Goal: Check status: Check status

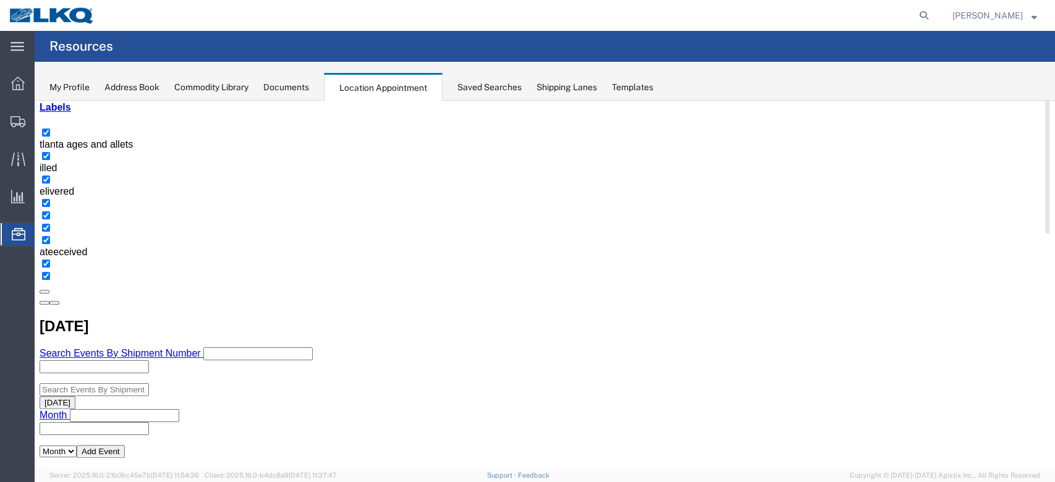
scroll to position [164, 0]
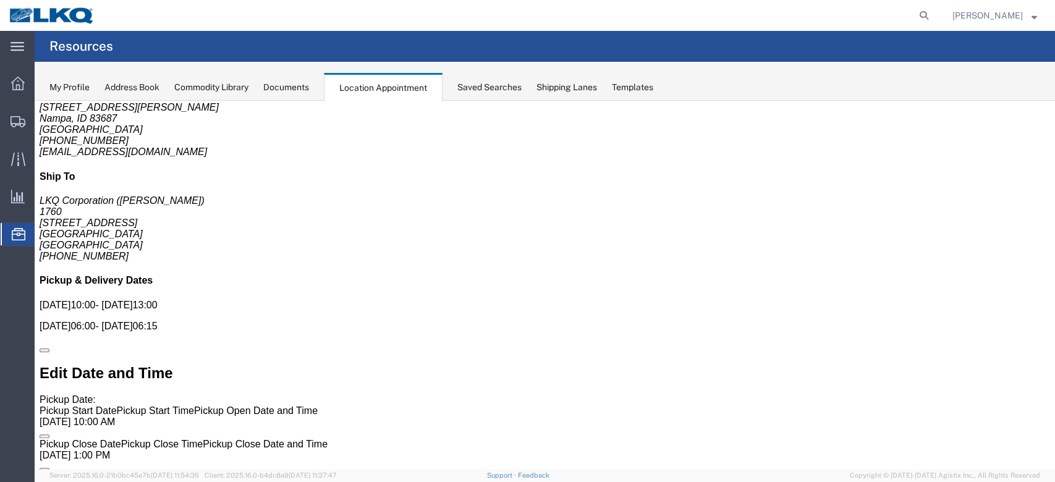
scroll to position [0, 0]
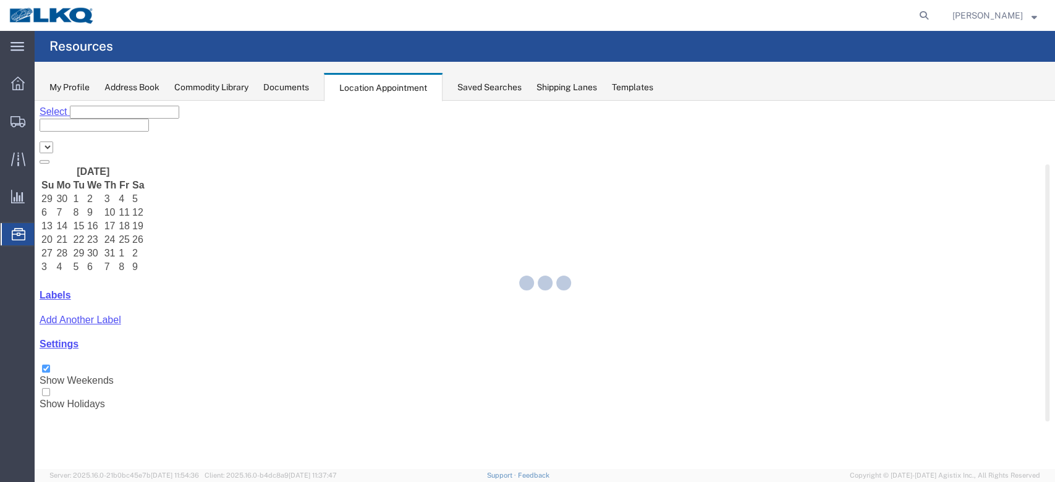
select select "27634"
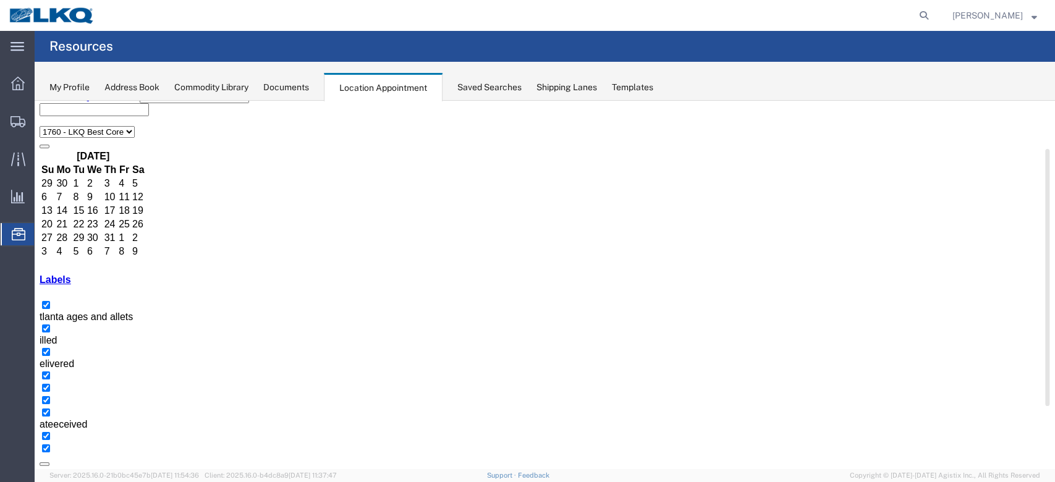
scroll to position [164, 0]
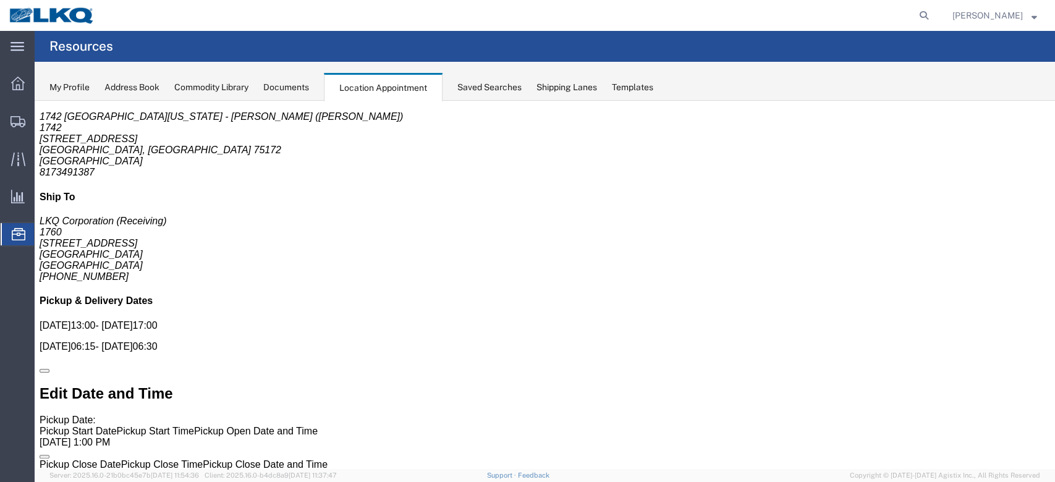
scroll to position [0, 0]
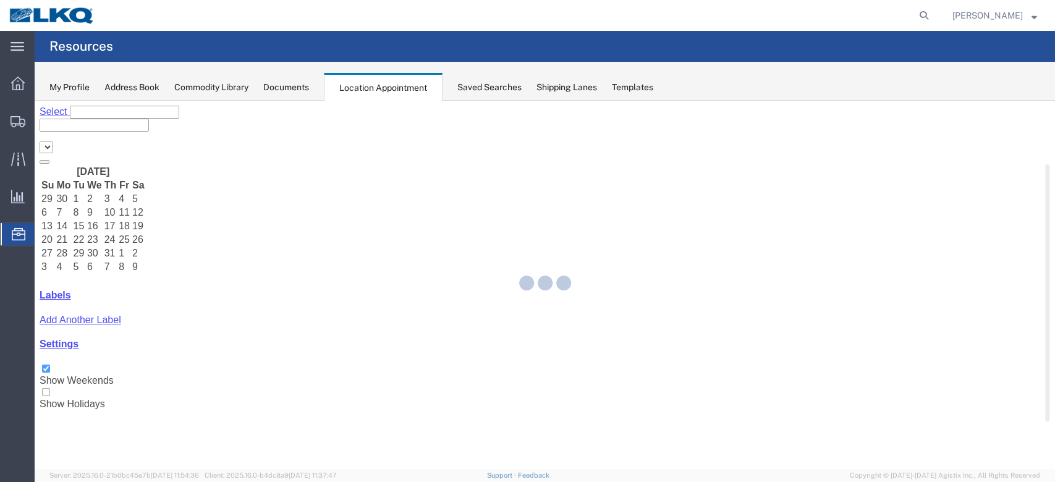
select select "27634"
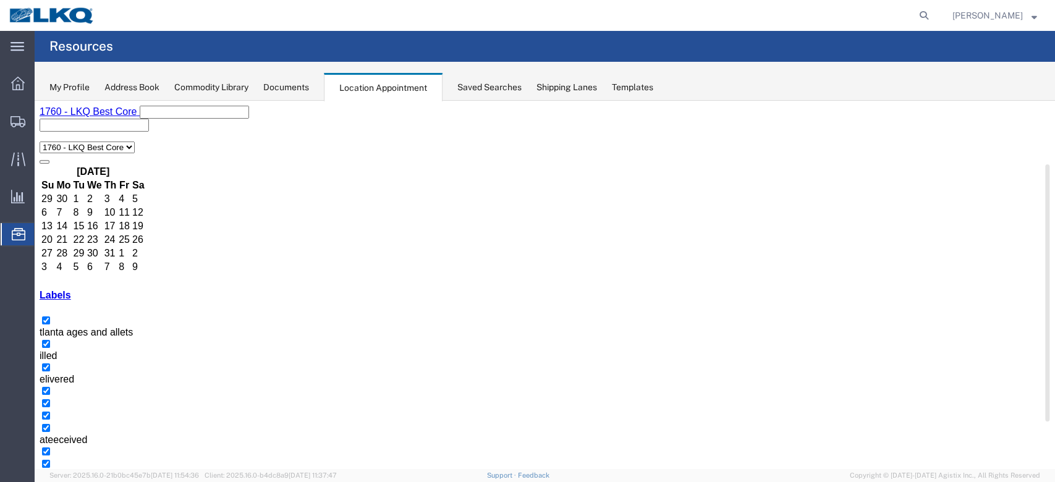
select select "1"
select select
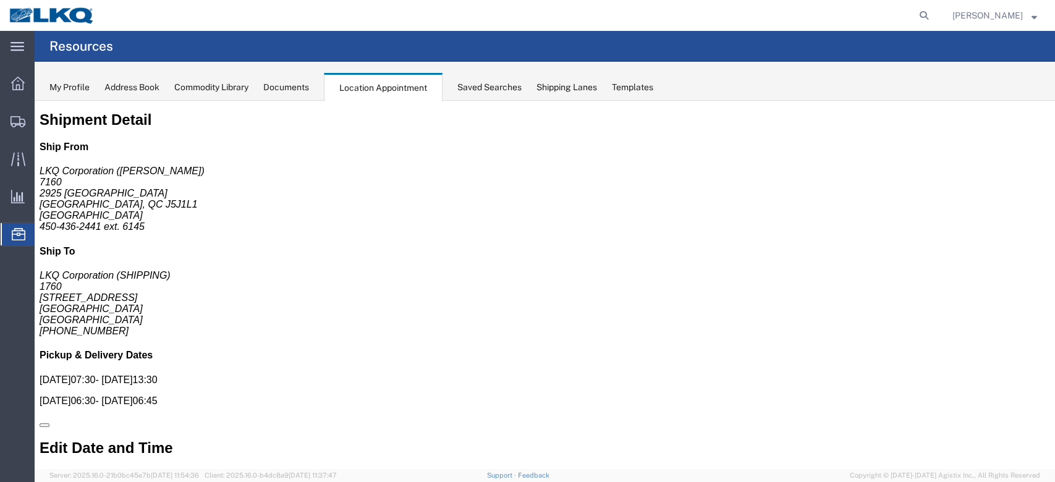
scroll to position [0, 0]
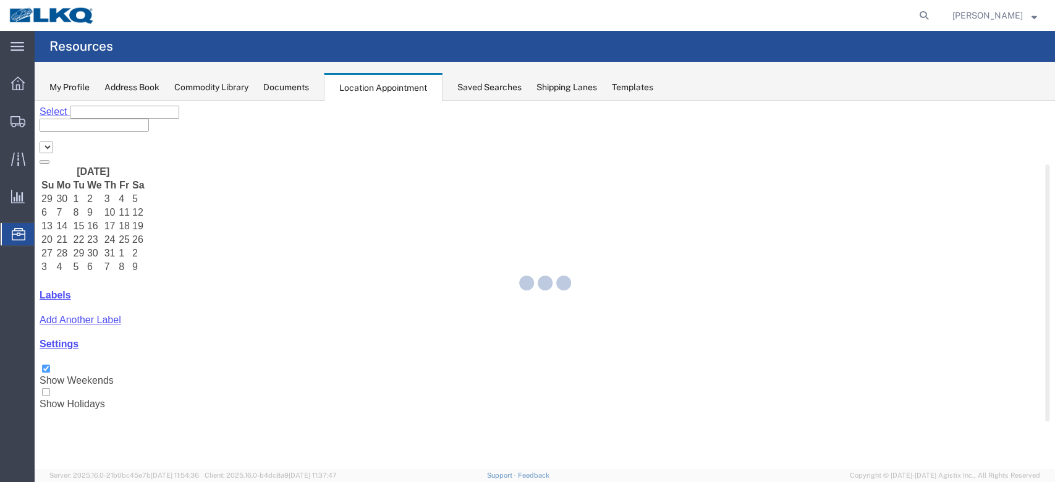
select select "27634"
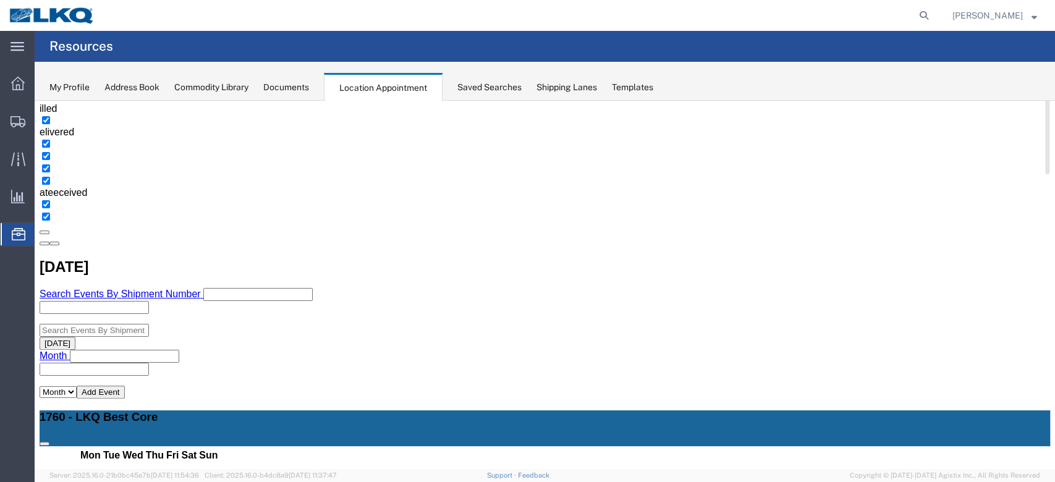
scroll to position [82, 0]
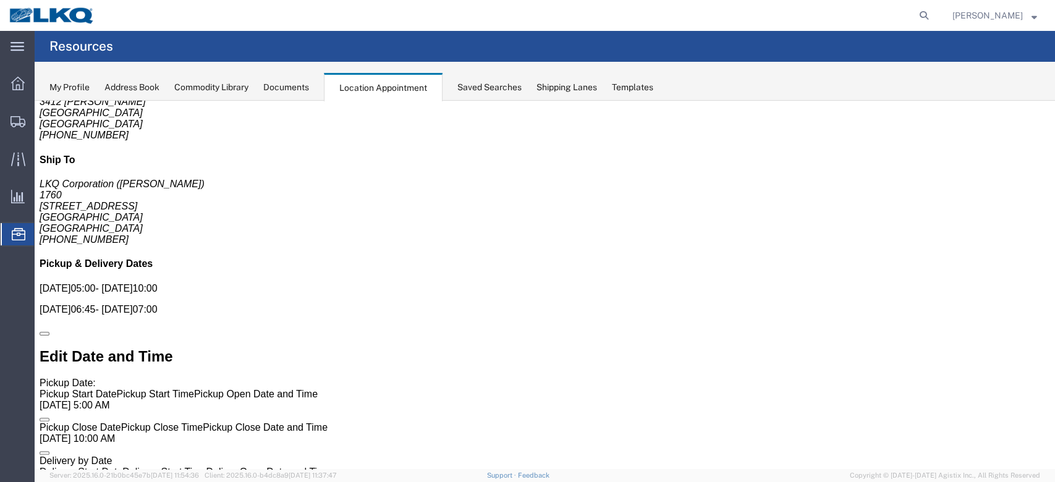
scroll to position [0, 0]
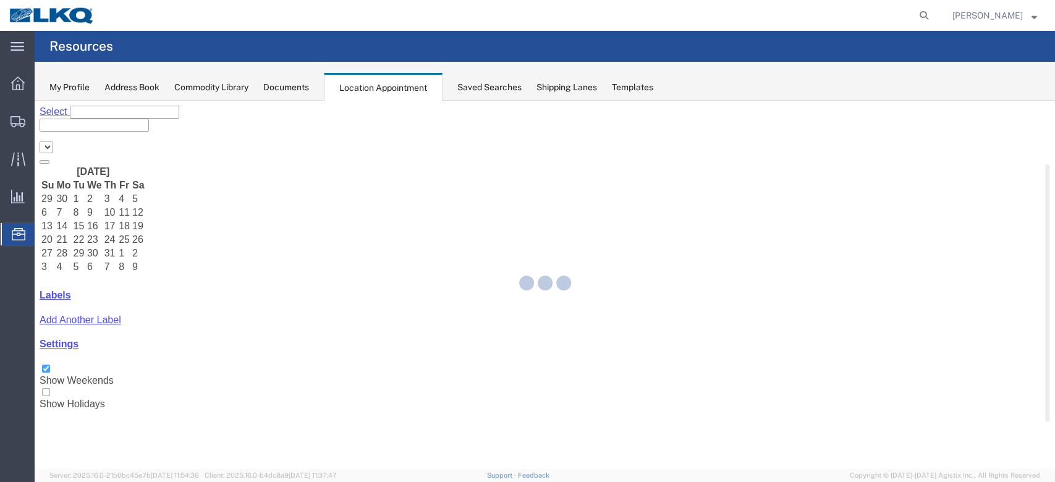
select select "27634"
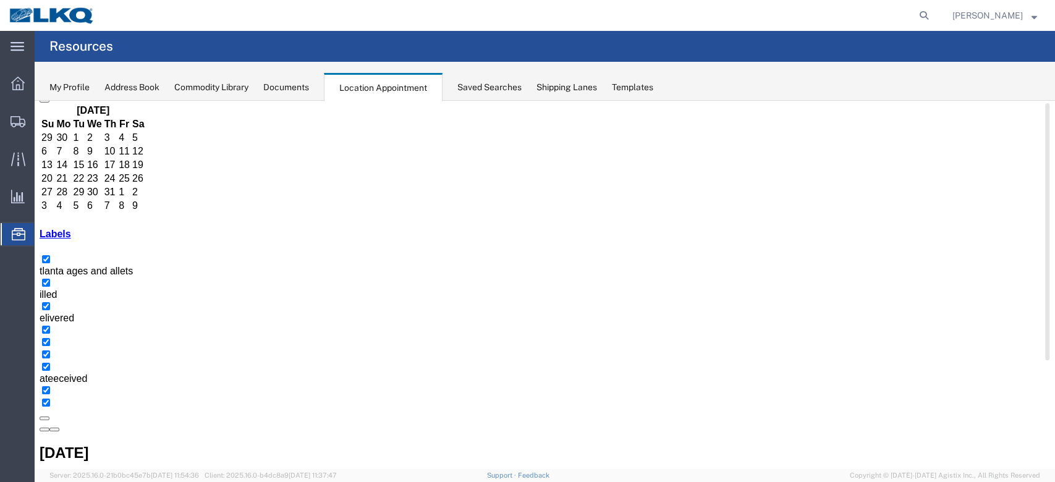
scroll to position [82, 0]
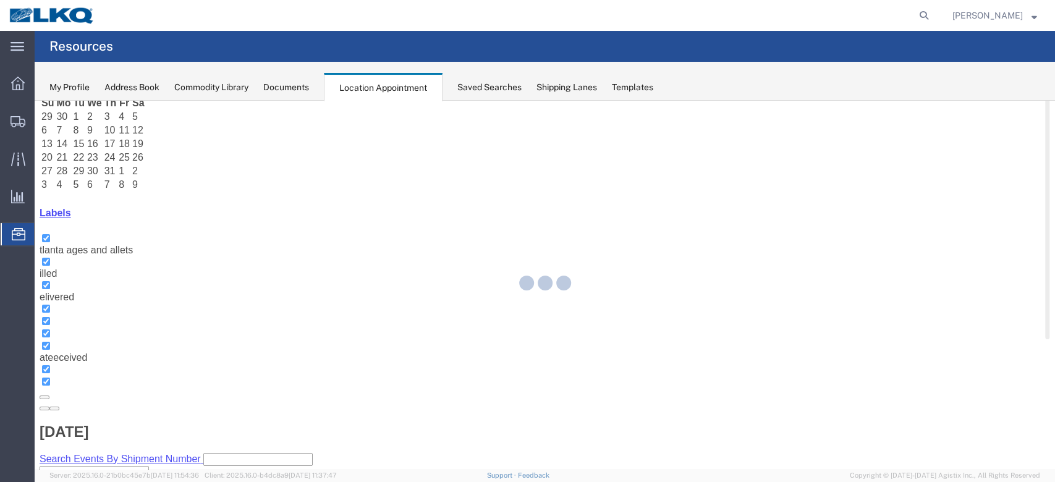
select select "1"
select select
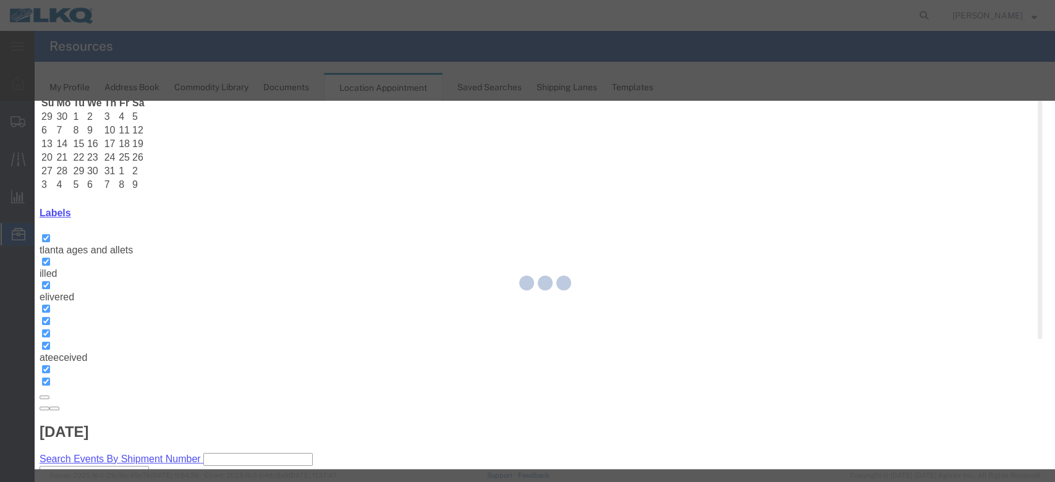
select select
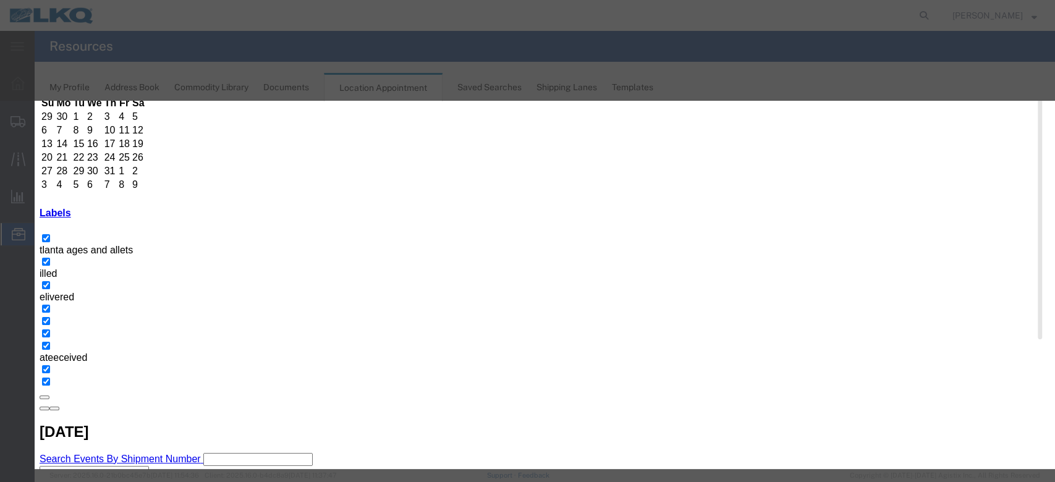
scroll to position [124, 0]
type input "m"
select select "24"
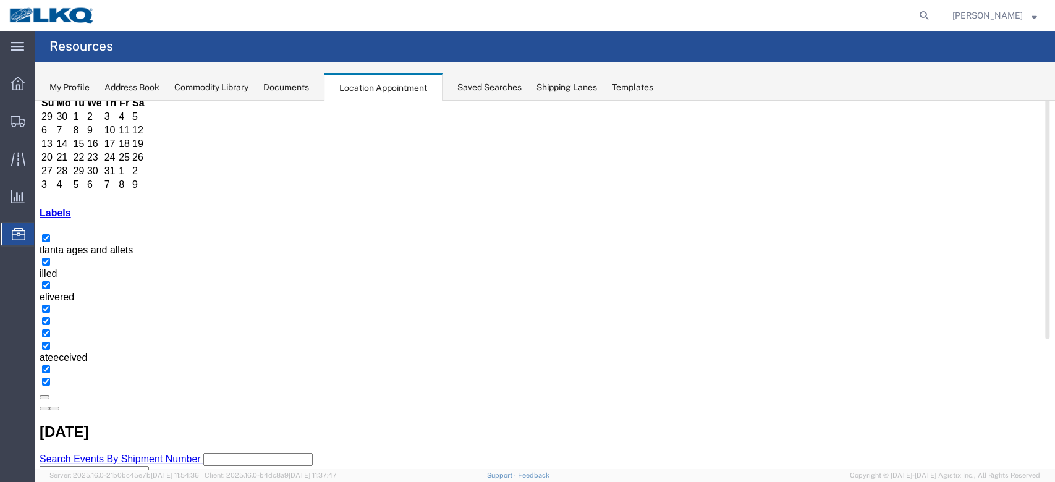
scroll to position [0, 0]
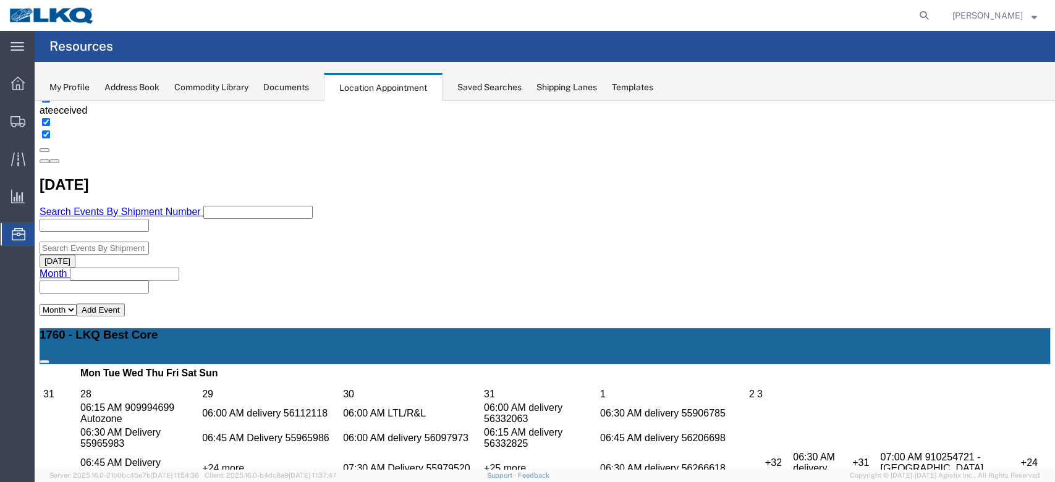
scroll to position [164, 0]
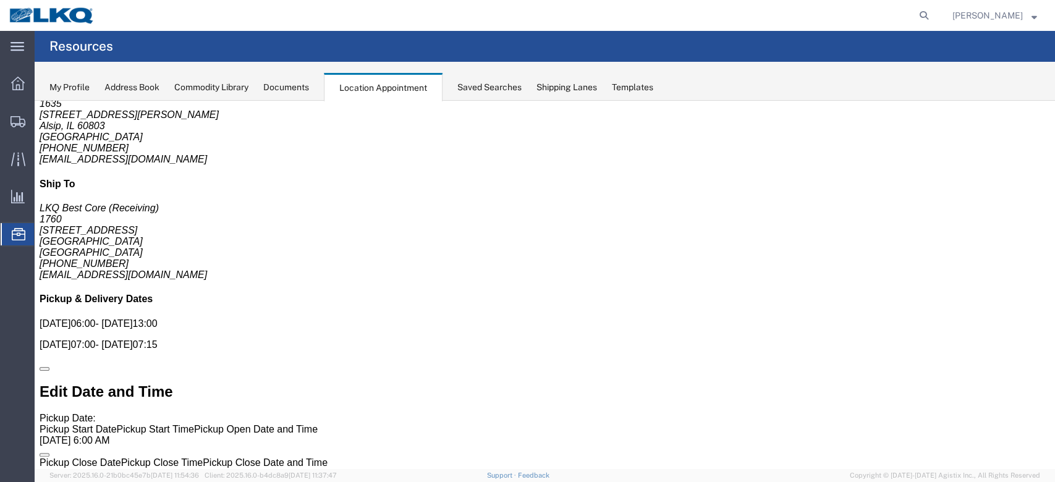
scroll to position [0, 0]
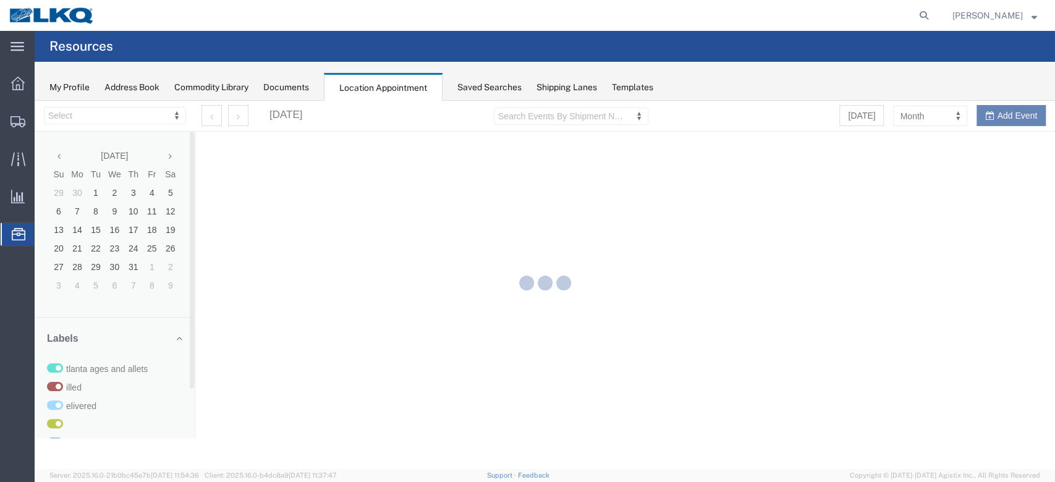
select select "27634"
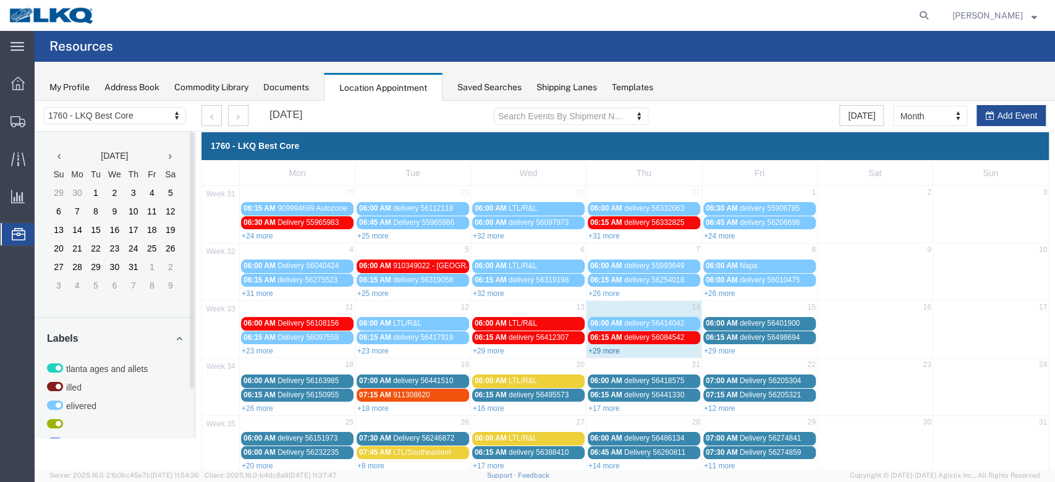
click at [597, 349] on link "+29 more" at bounding box center [604, 351] width 32 height 9
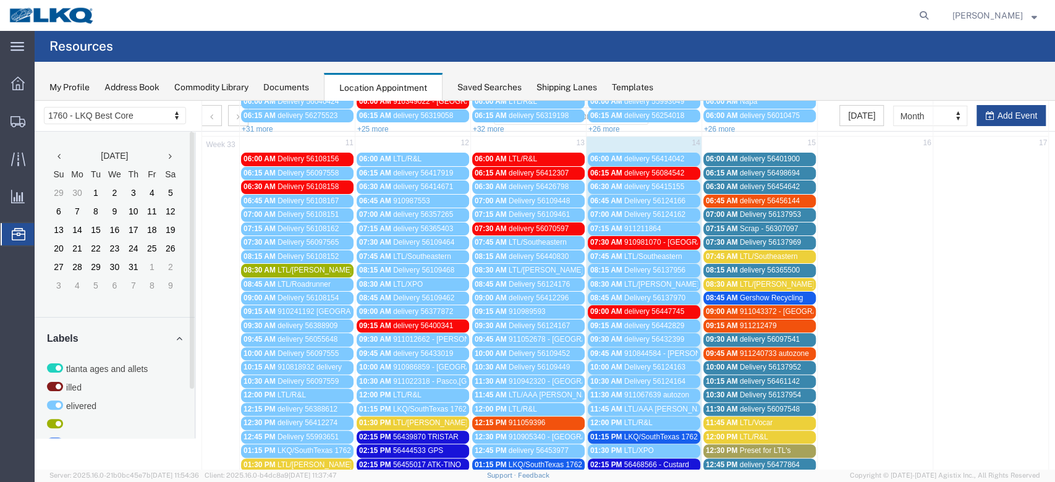
scroll to position [247, 0]
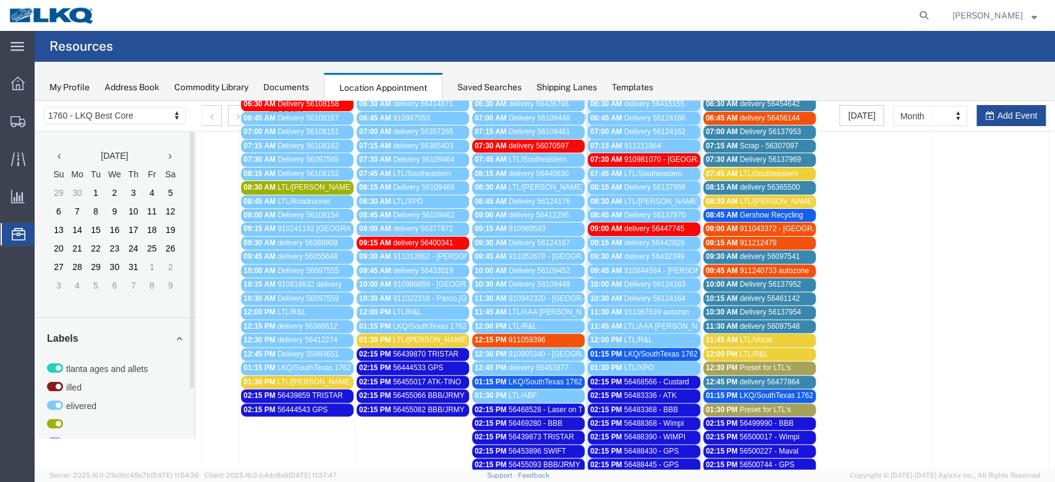
click at [718, 159] on span "07:30 AM" at bounding box center [722, 159] width 32 height 9
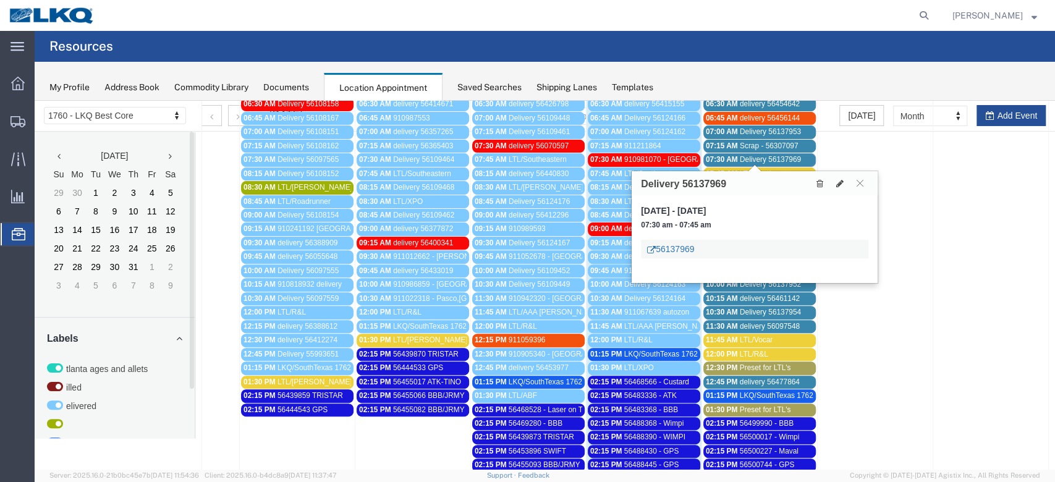
click at [670, 250] on link "56137969" at bounding box center [670, 249] width 47 height 12
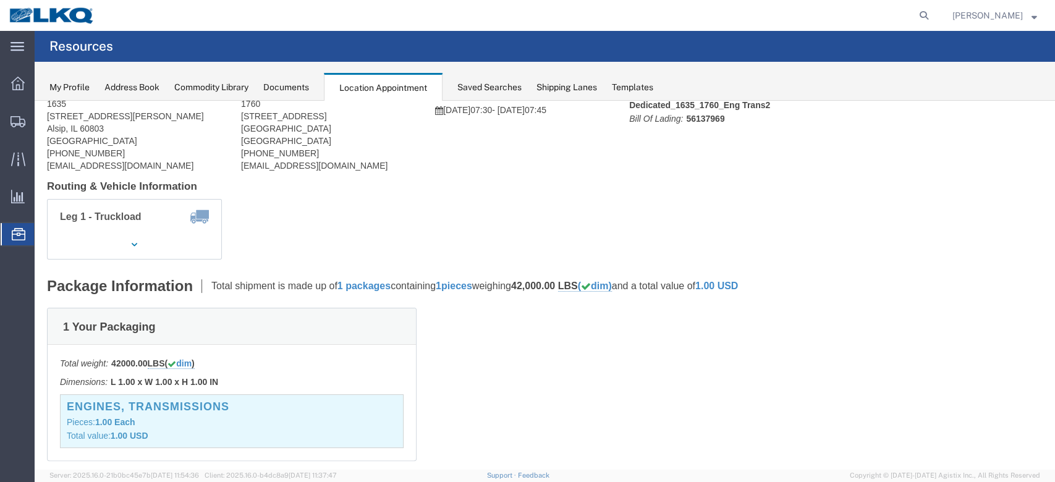
scroll to position [0, 0]
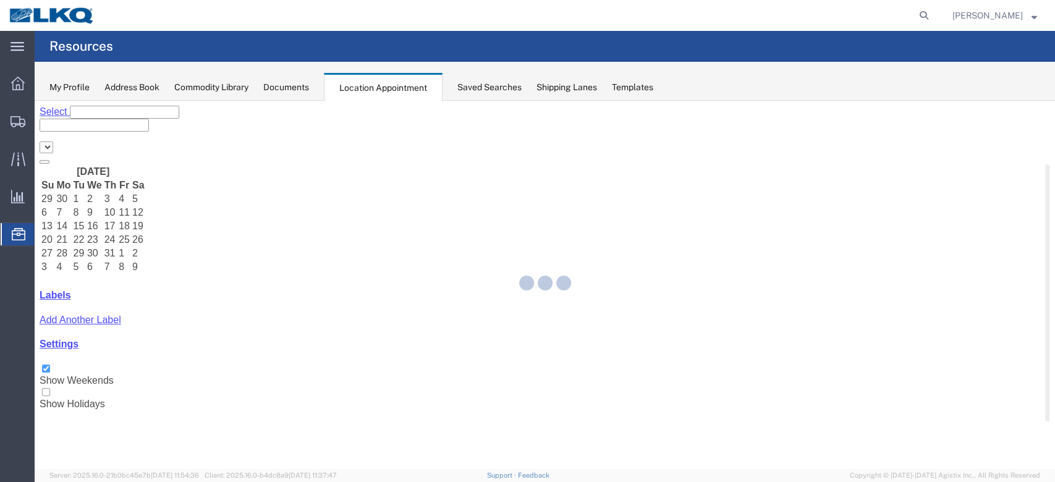
select select "27634"
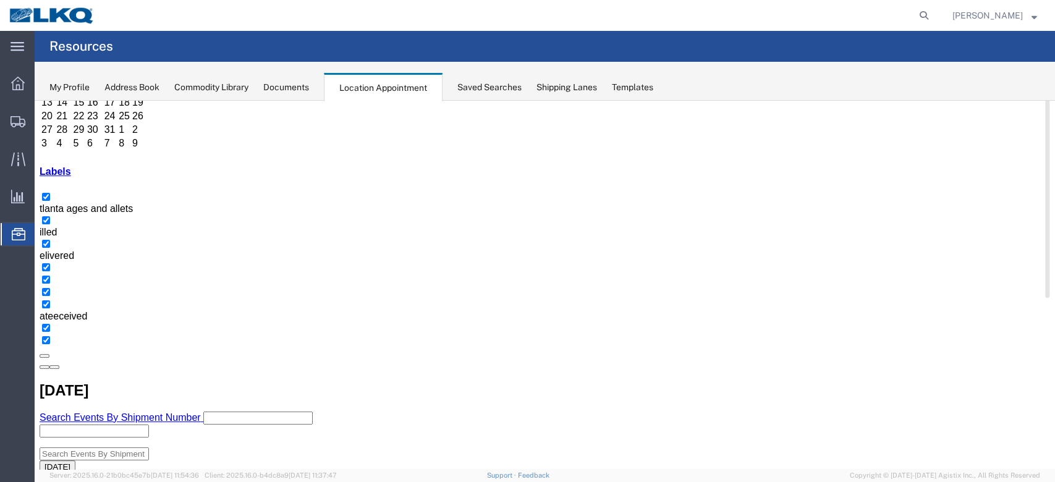
scroll to position [247, 0]
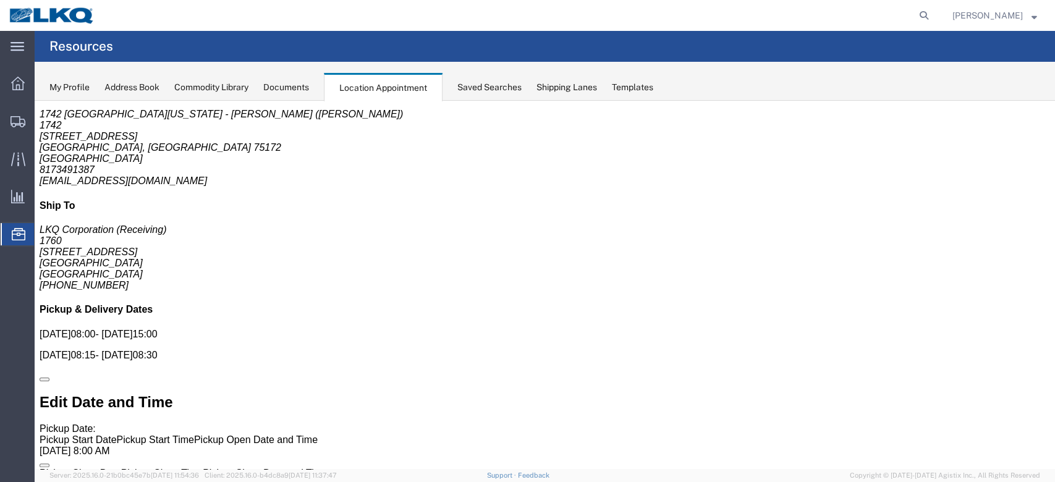
scroll to position [0, 0]
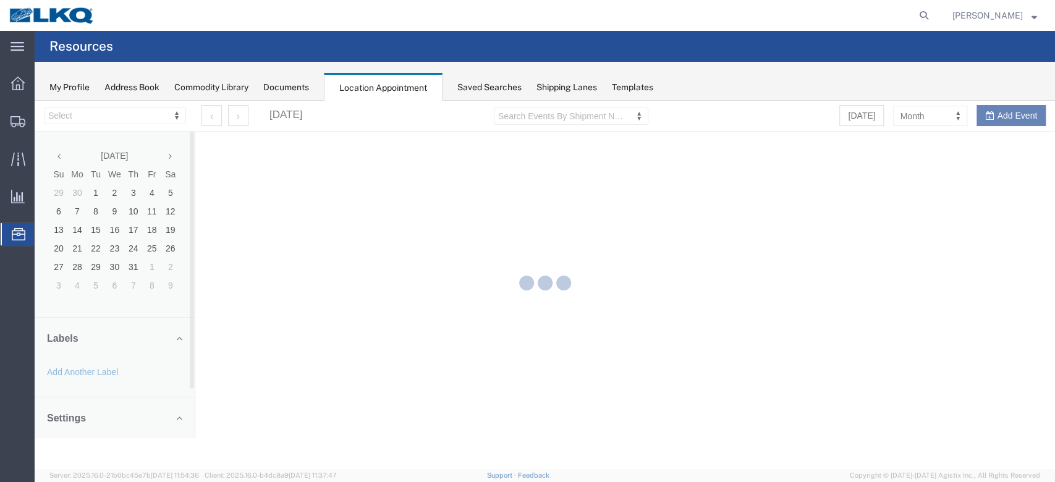
select select "27634"
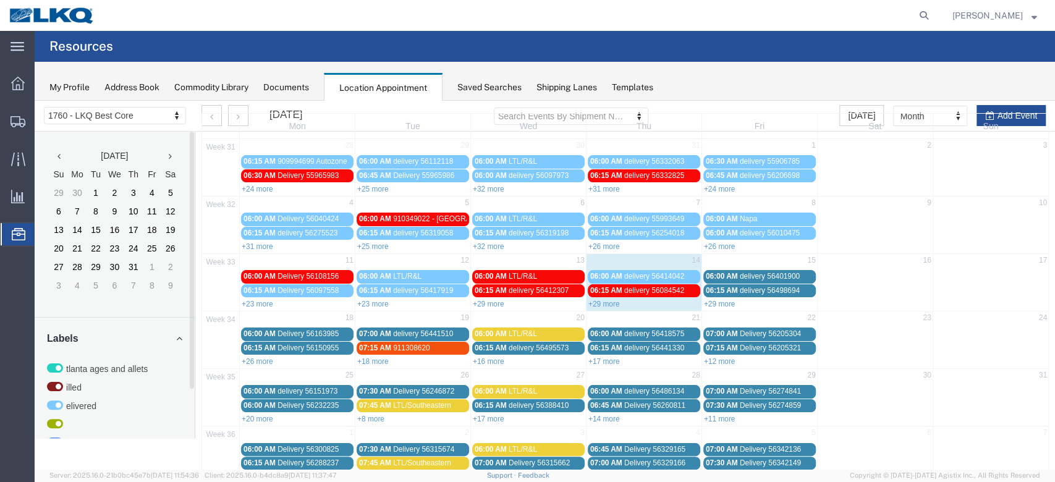
scroll to position [72, 0]
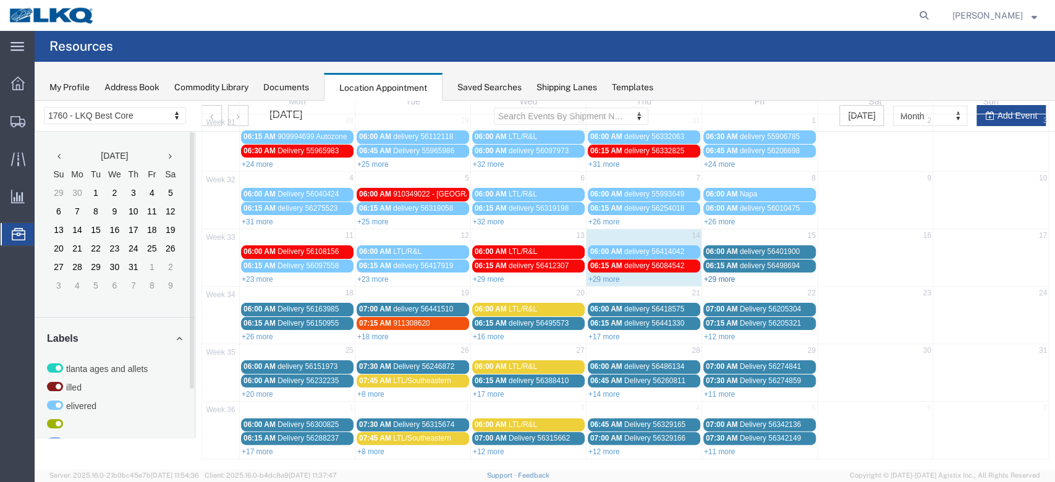
click at [708, 279] on link "+29 more" at bounding box center [720, 279] width 32 height 9
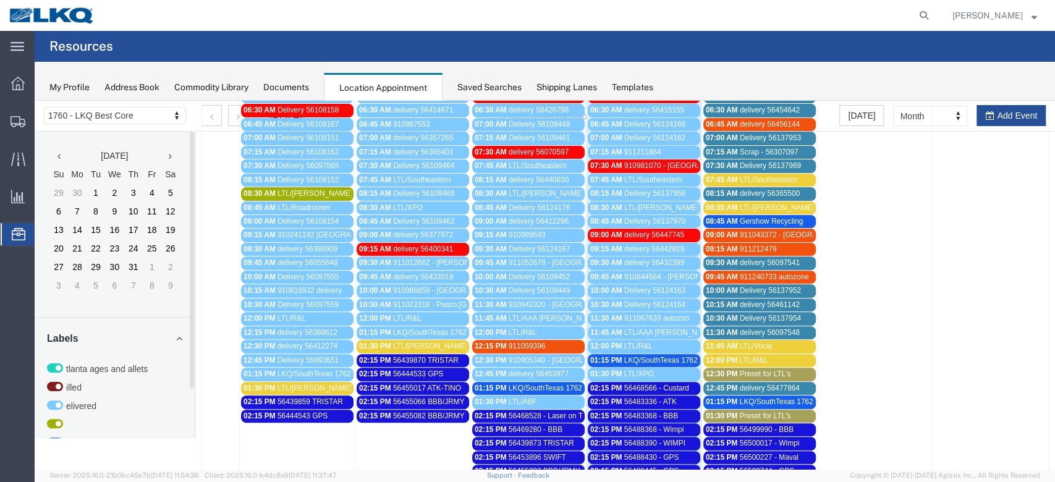
scroll to position [154, 0]
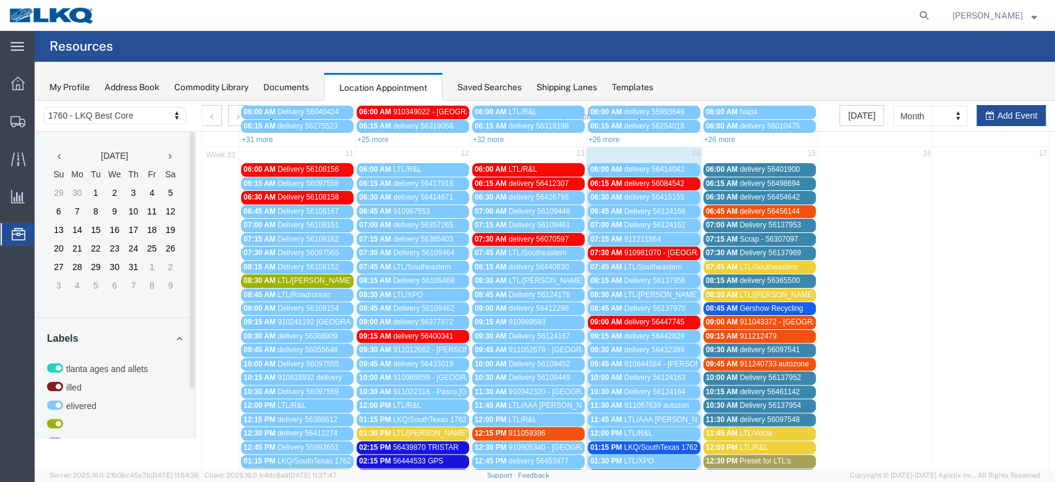
click at [750, 347] on span "delivery 56097541" at bounding box center [770, 349] width 60 height 9
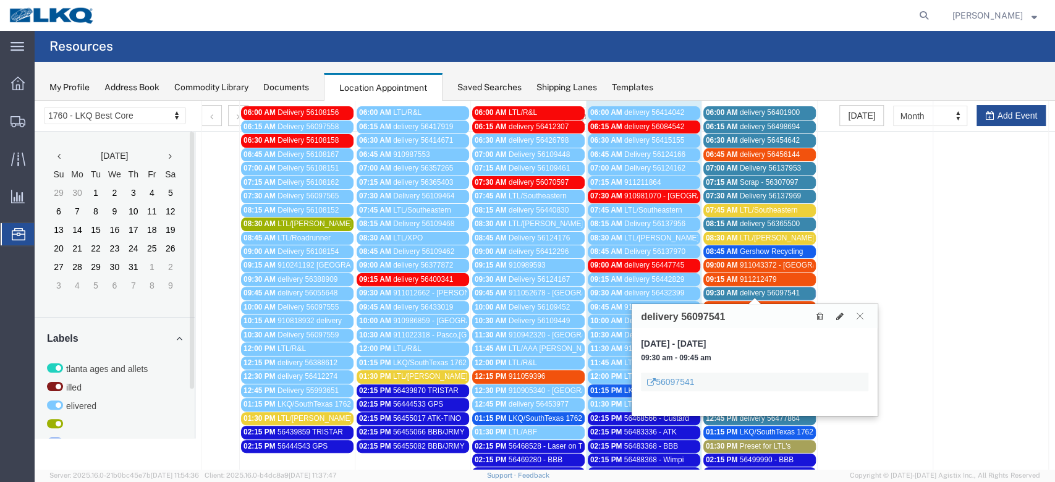
scroll to position [237, 0]
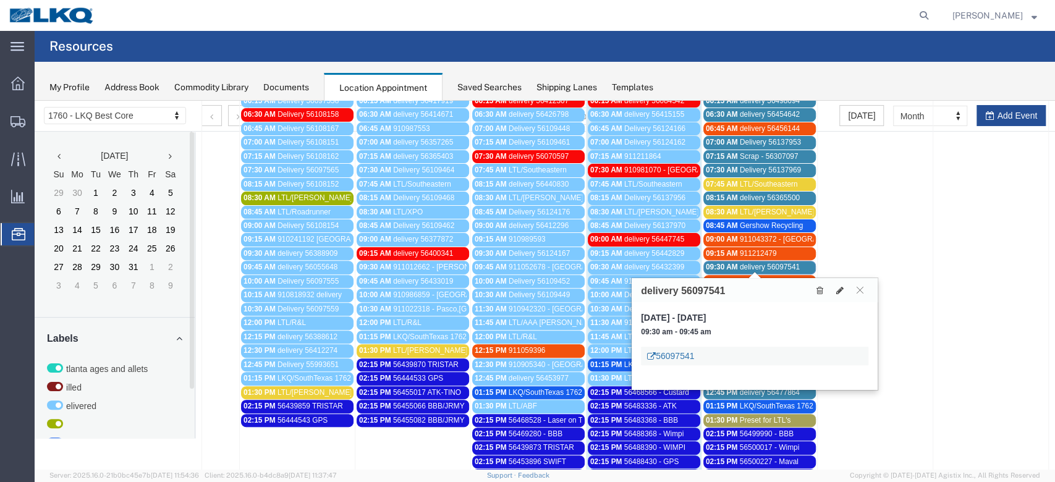
click at [672, 360] on link "56097541" at bounding box center [670, 356] width 47 height 12
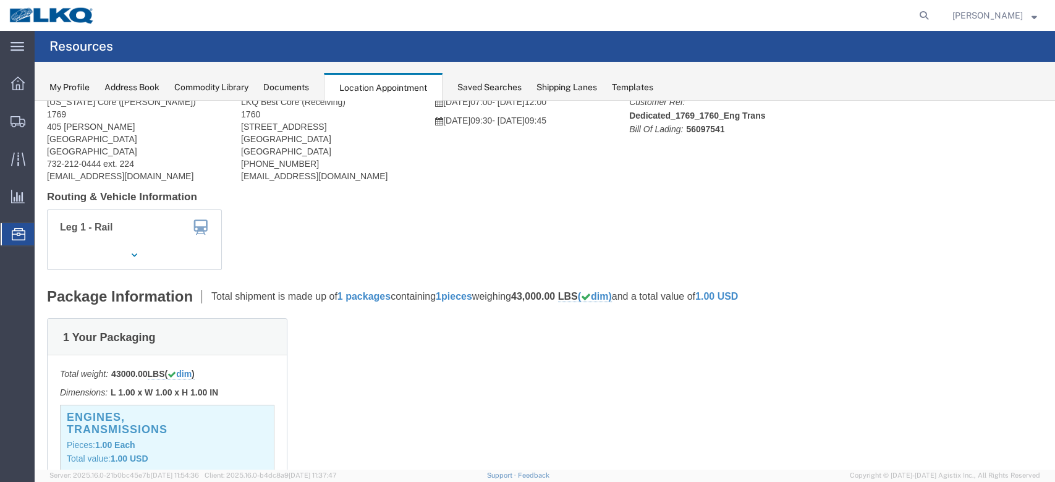
scroll to position [0, 0]
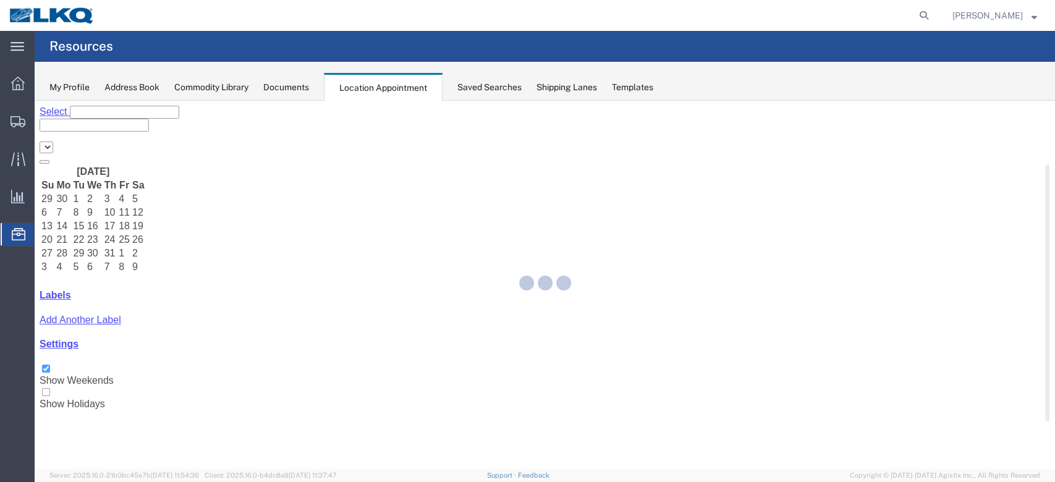
select select "27634"
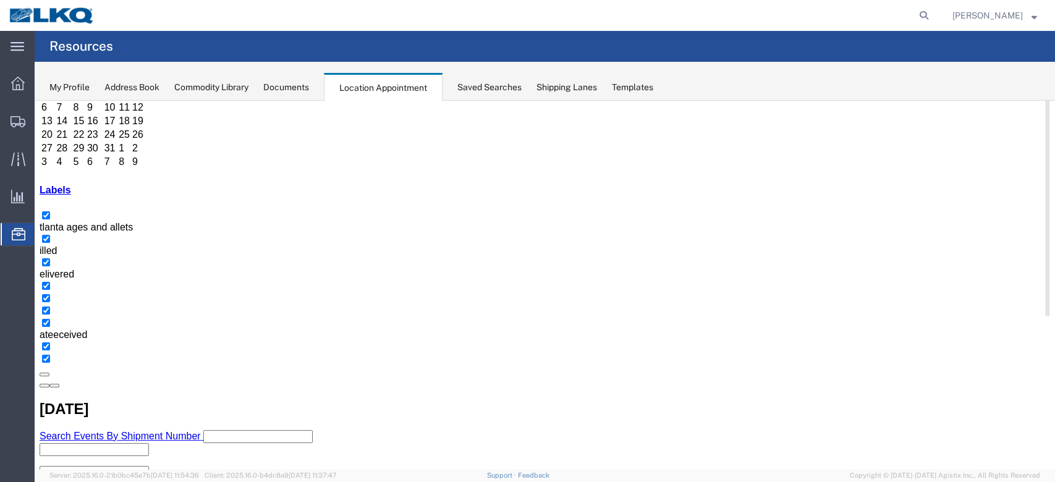
scroll to position [164, 0]
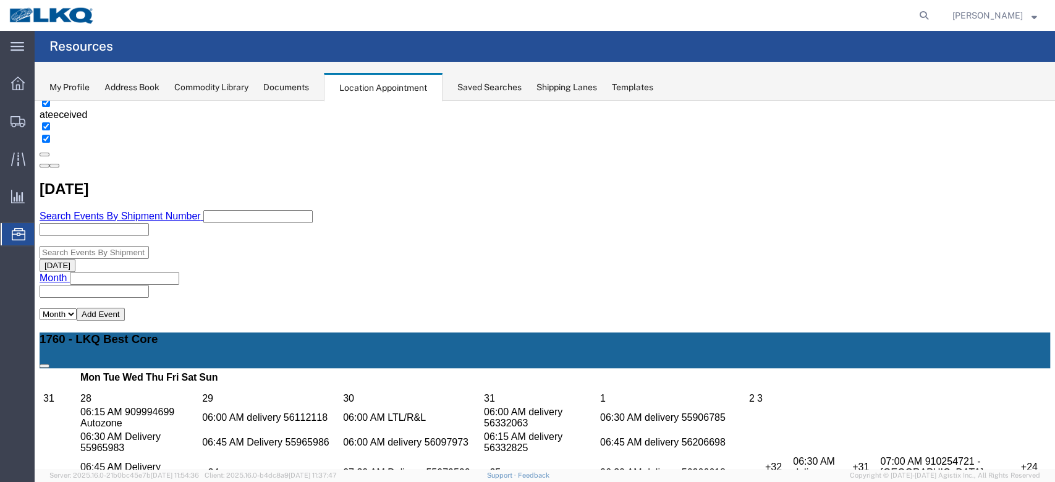
scroll to position [329, 0]
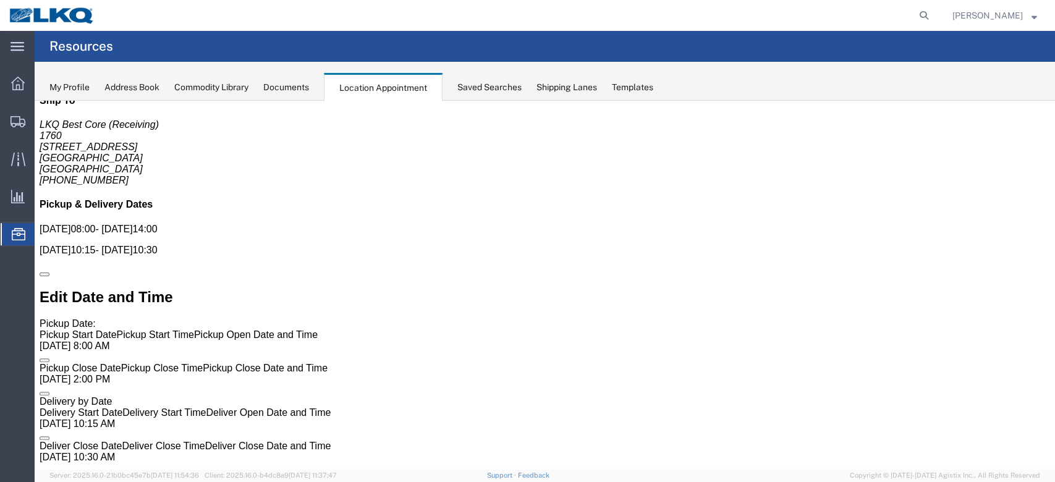
scroll to position [0, 0]
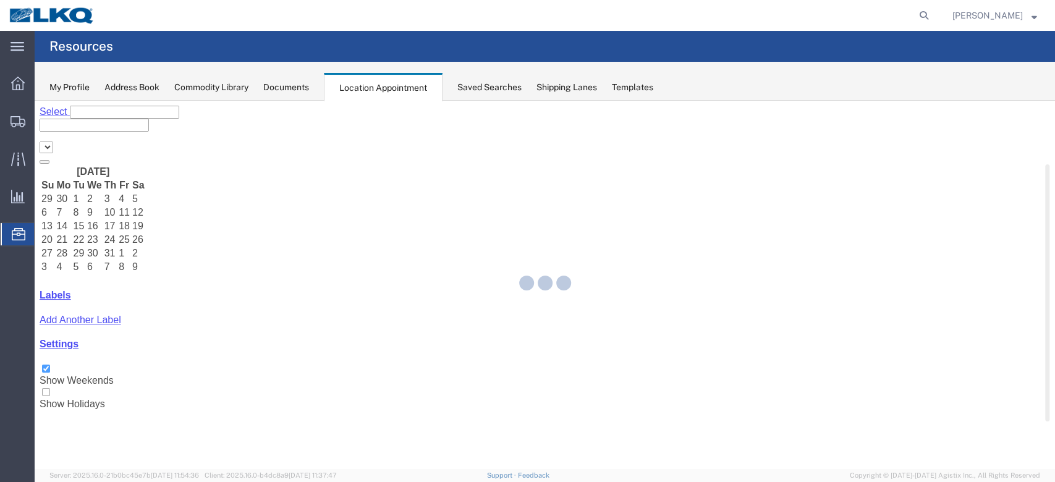
select select "27634"
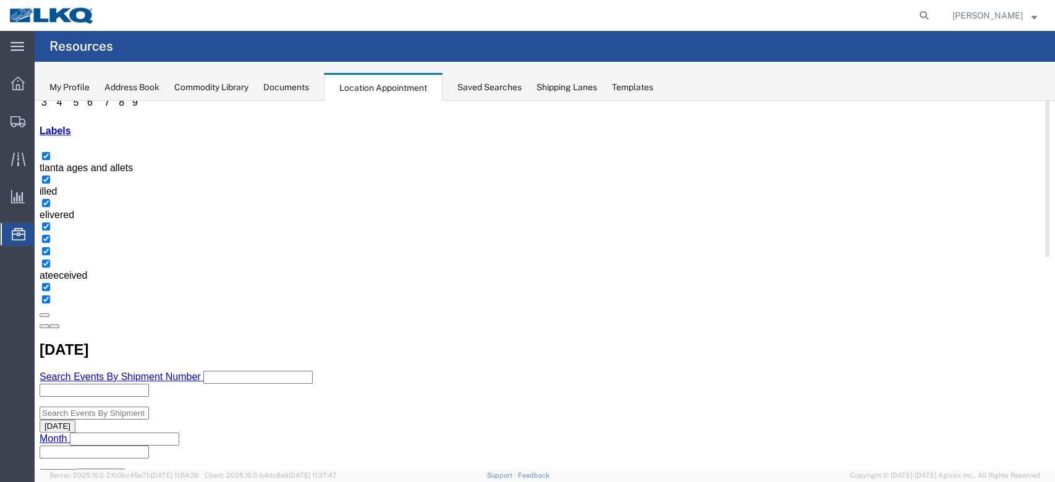
scroll to position [247, 0]
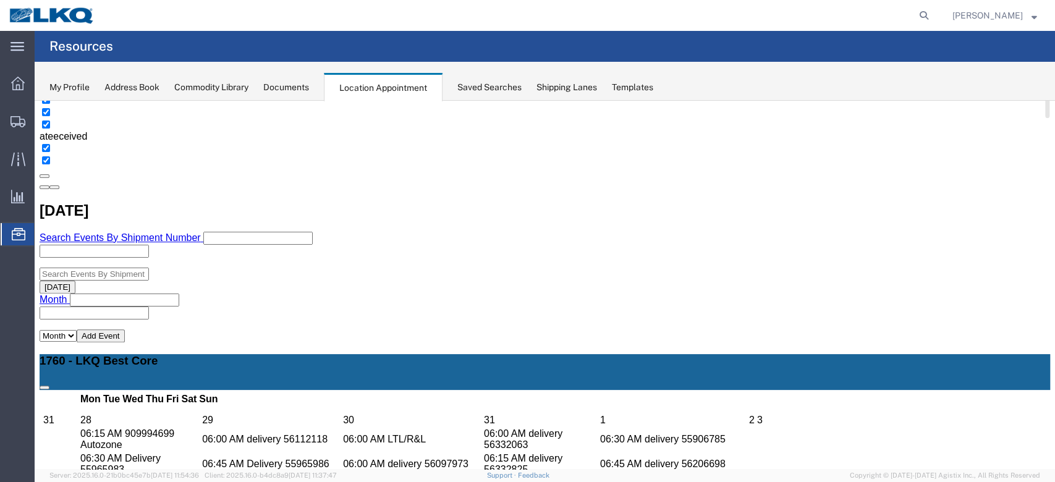
scroll to position [329, 0]
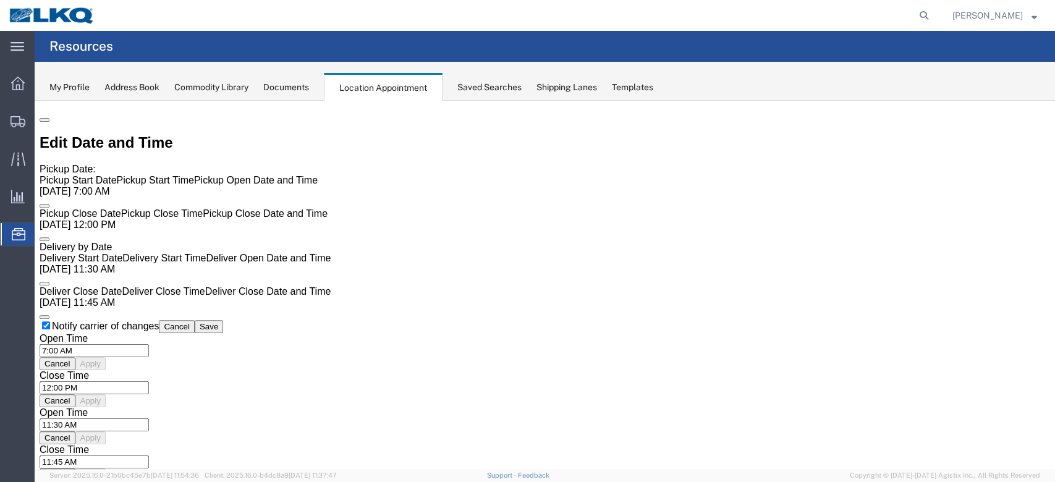
scroll to position [0, 0]
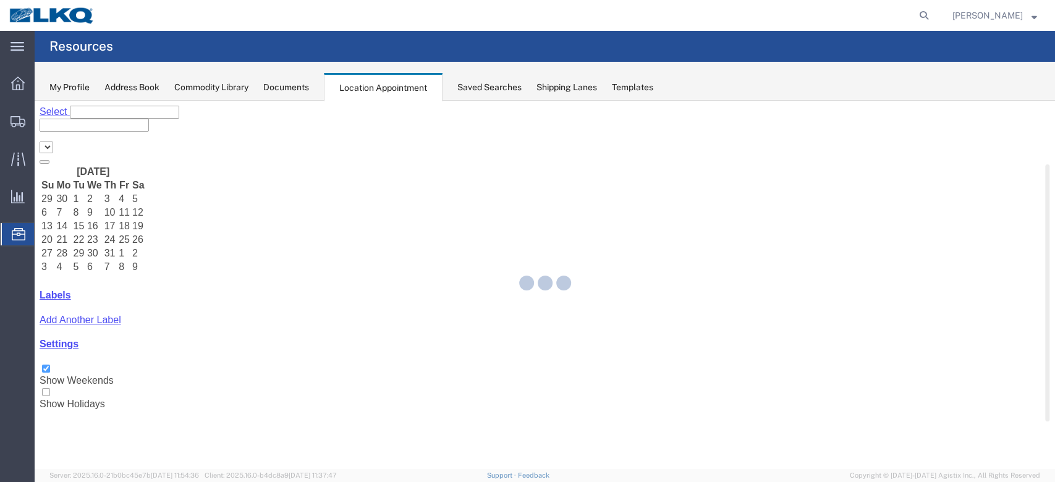
select select "27634"
